Goal: Find specific page/section: Find specific page/section

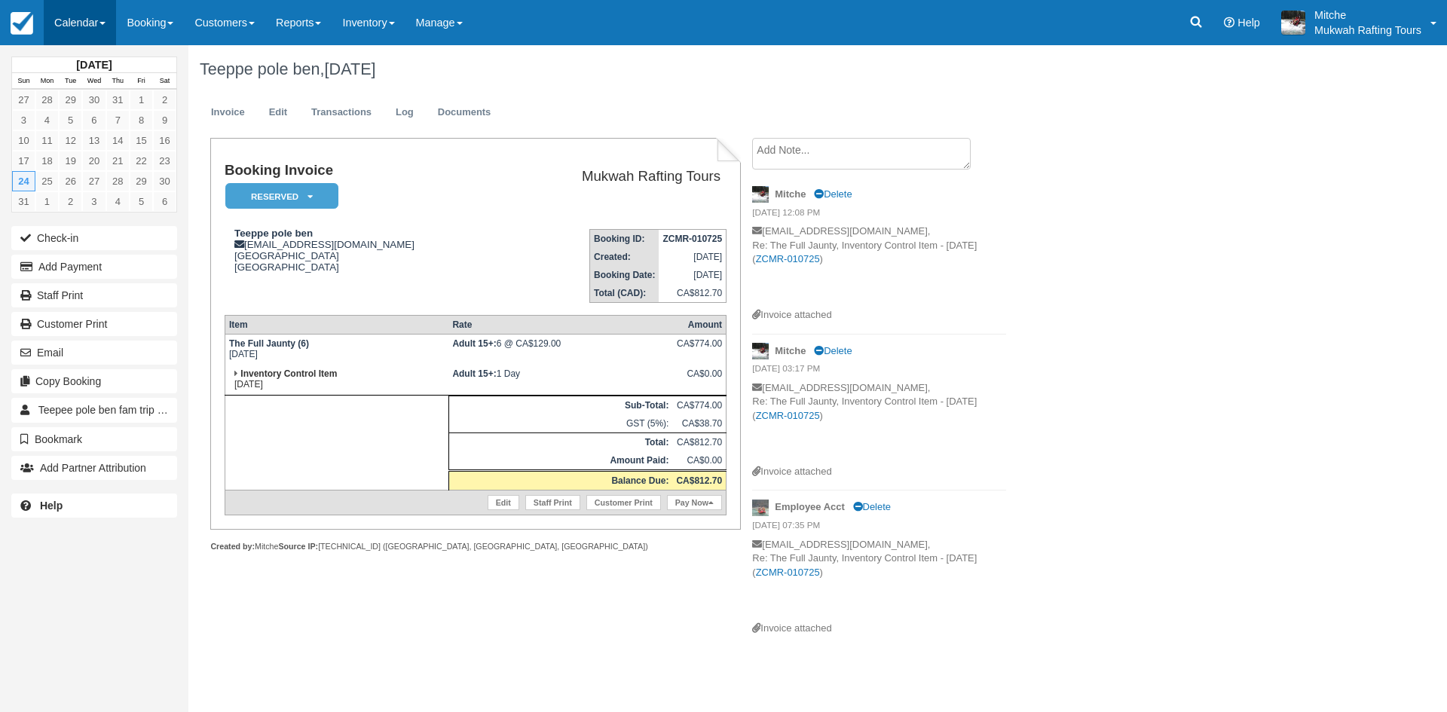
click at [92, 14] on link "Calendar" at bounding box center [80, 22] width 72 height 45
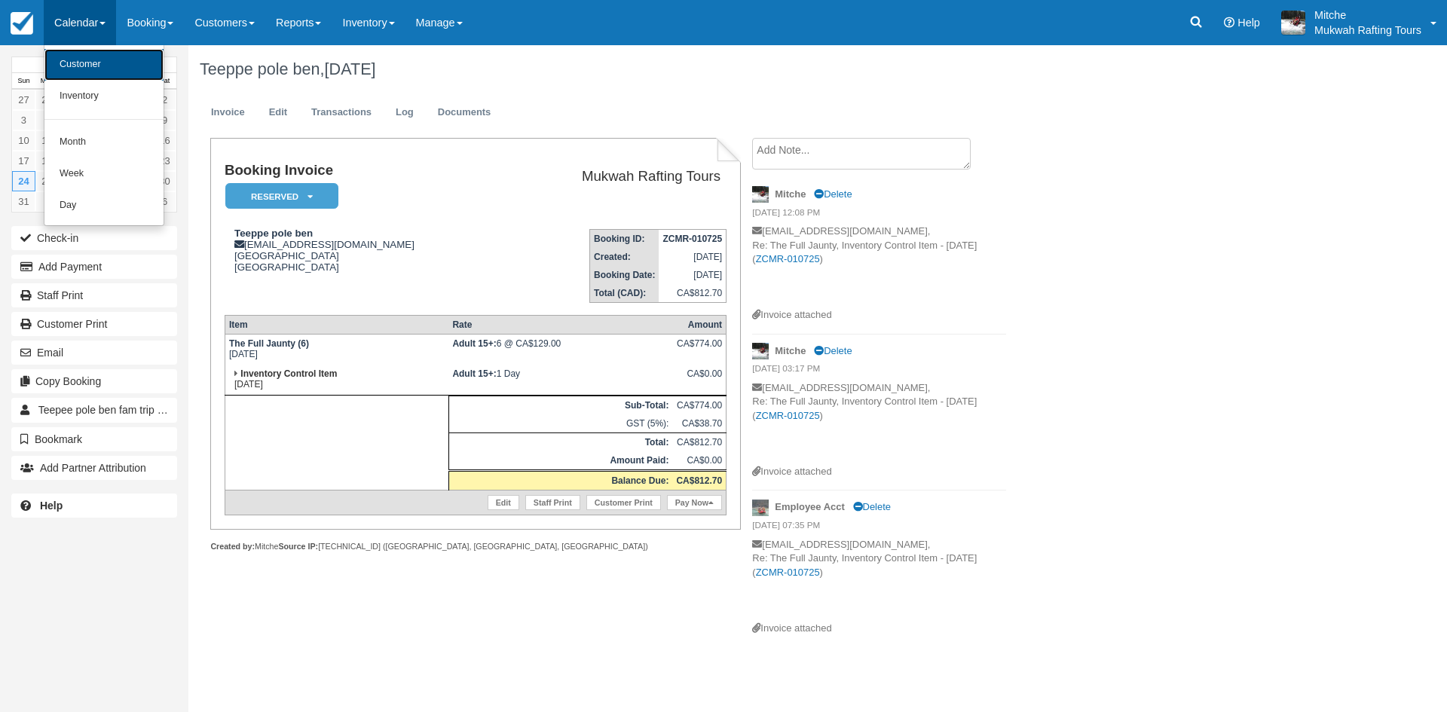
click at [103, 63] on link "Customer" at bounding box center [103, 65] width 119 height 32
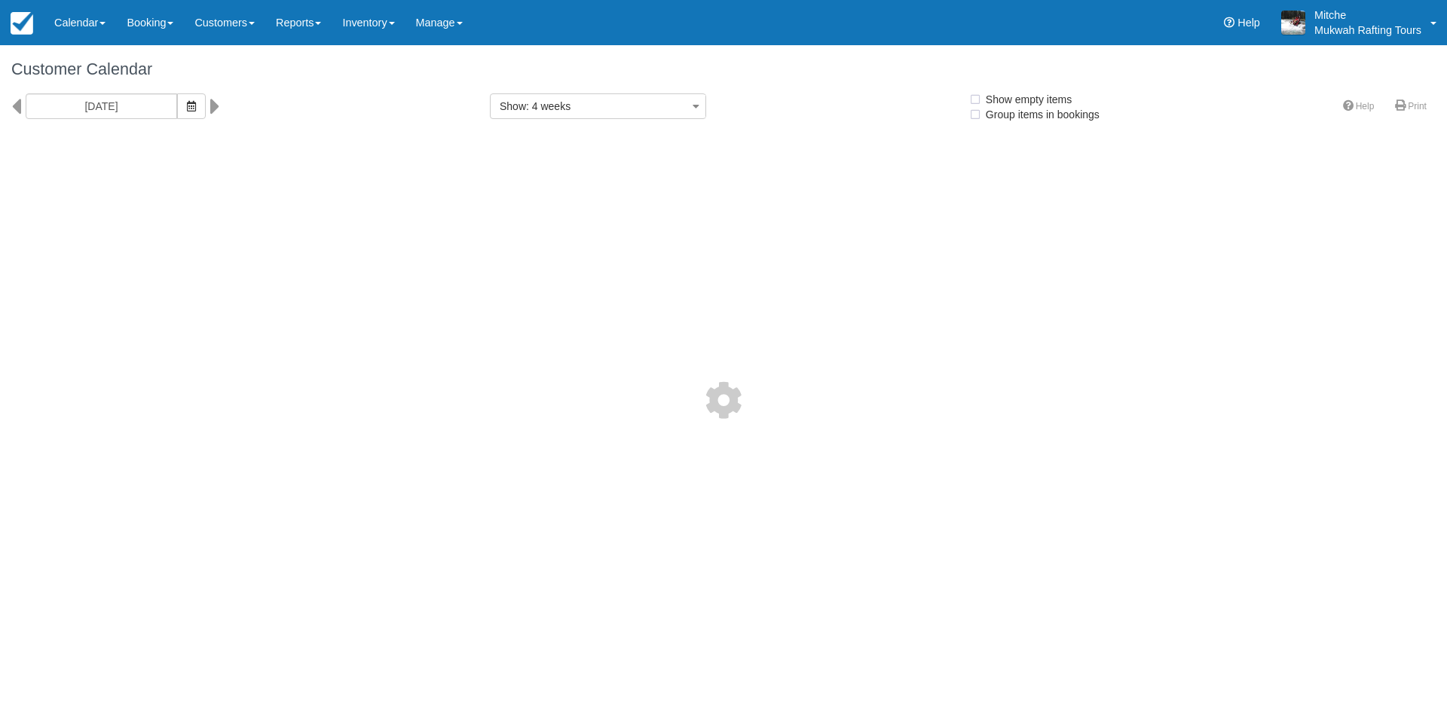
select select
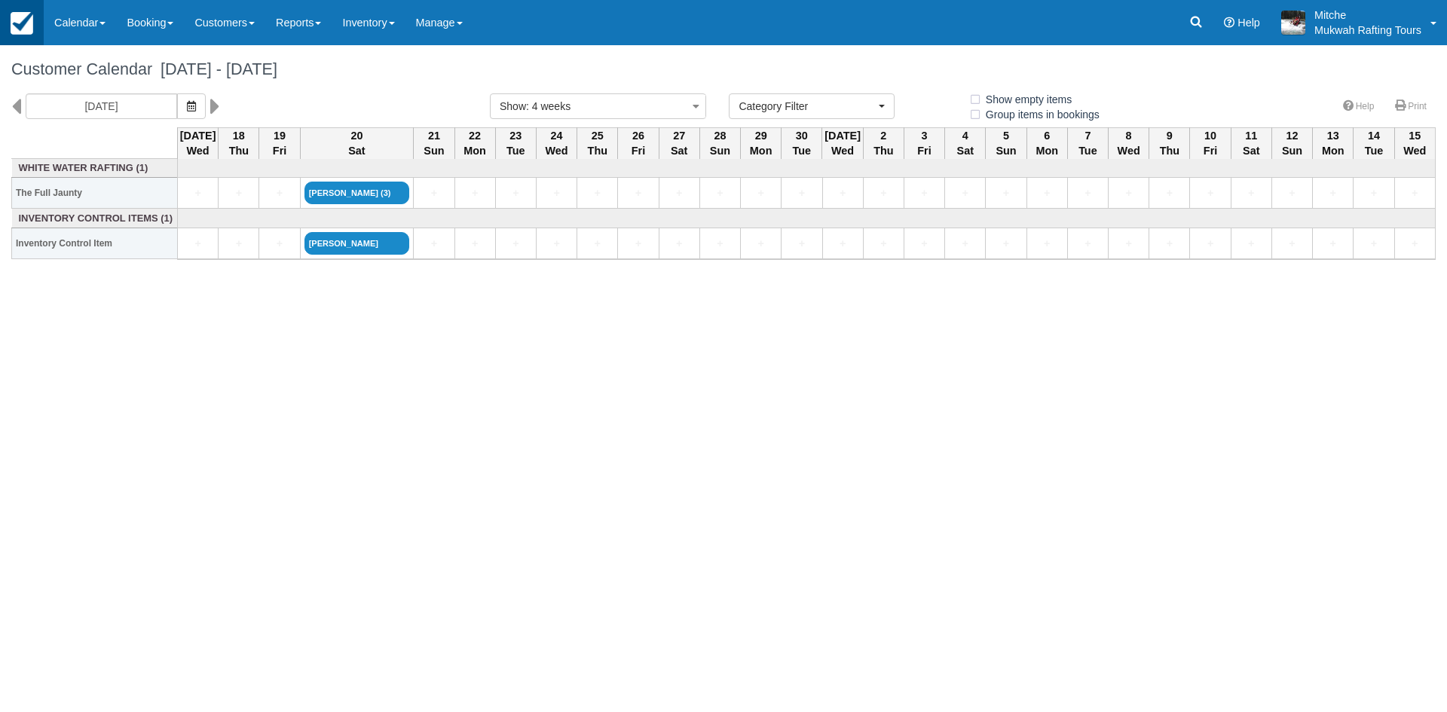
click at [5, 23] on link at bounding box center [22, 22] width 44 height 45
